Goal: Information Seeking & Learning: Learn about a topic

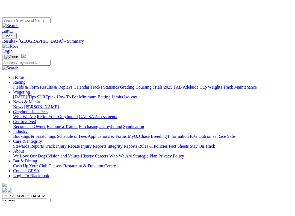
scroll to position [14, 0]
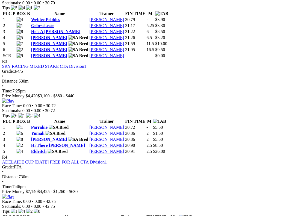
scroll to position [439, 14]
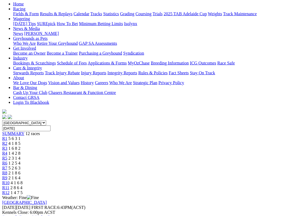
scroll to position [58, 0]
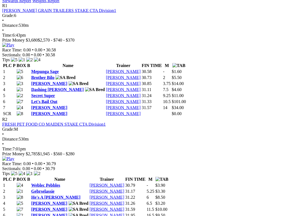
scroll to position [273, 0]
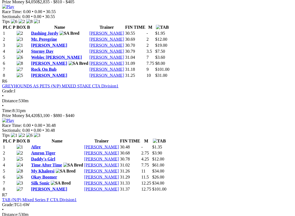
scroll to position [724, 1]
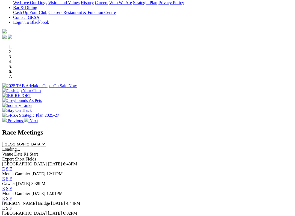
scroll to position [129, 0]
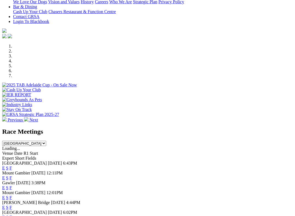
click at [12, 185] on link "F" at bounding box center [11, 187] width 2 height 5
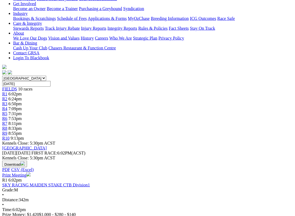
scroll to position [105, 0]
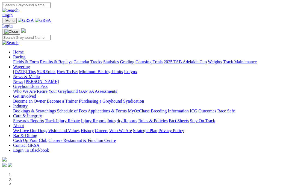
scroll to position [214, 0]
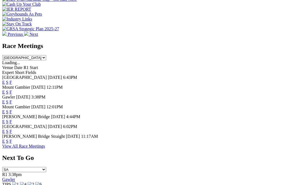
click at [12, 100] on link "F" at bounding box center [11, 102] width 2 height 5
